Goal: Transaction & Acquisition: Purchase product/service

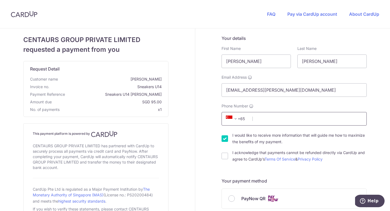
click at [253, 114] on input "Phone Number" at bounding box center [294, 119] width 145 height 14
type input "93887482"
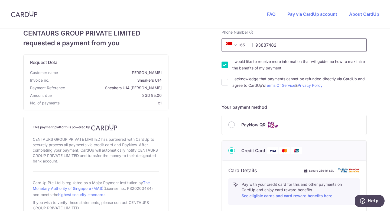
scroll to position [84, 0]
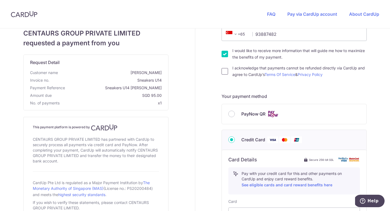
click at [227, 71] on input "I acknowledge that payments cannot be refunded directly via CardUp and agree to…" at bounding box center [225, 71] width 6 height 6
checkbox input "true"
click at [231, 116] on input "PayNow QR" at bounding box center [231, 113] width 6 height 6
radio input "true"
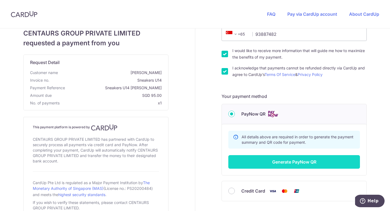
click at [305, 157] on button "Generate PayNow QR" at bounding box center [294, 162] width 132 height 14
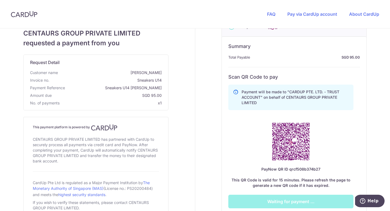
scroll to position [179, 0]
